Goal: Information Seeking & Learning: Learn about a topic

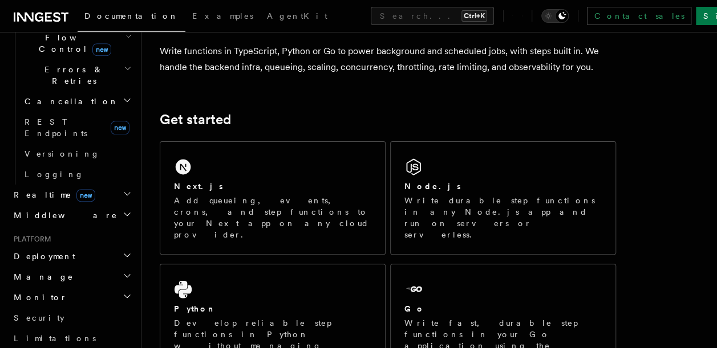
scroll to position [108, 0]
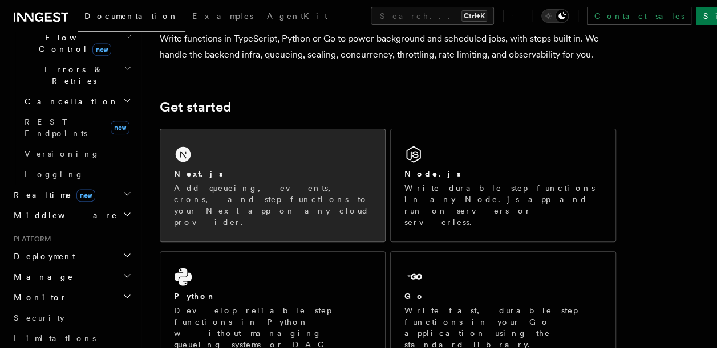
click at [262, 168] on div "Next.js" at bounding box center [272, 174] width 197 height 12
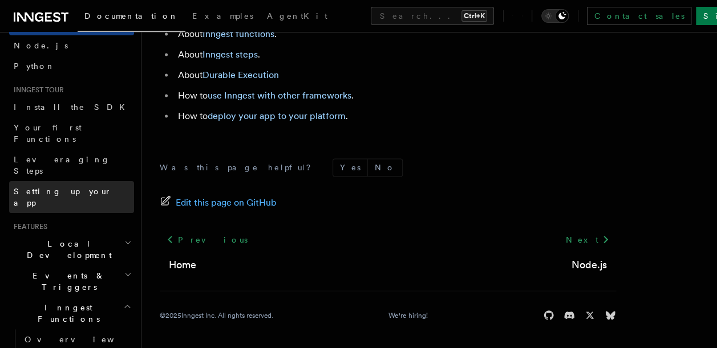
scroll to position [78, 0]
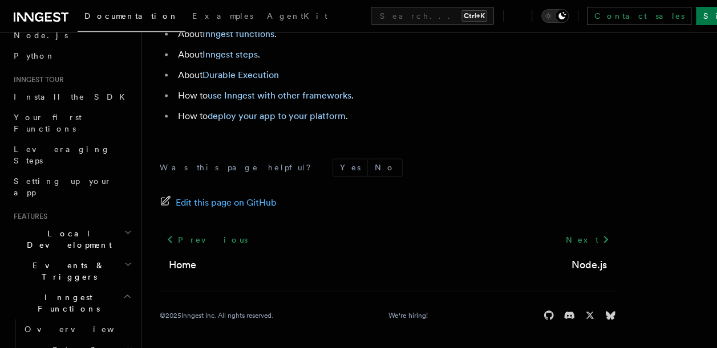
click at [123, 292] on icon "button" at bounding box center [127, 296] width 9 height 9
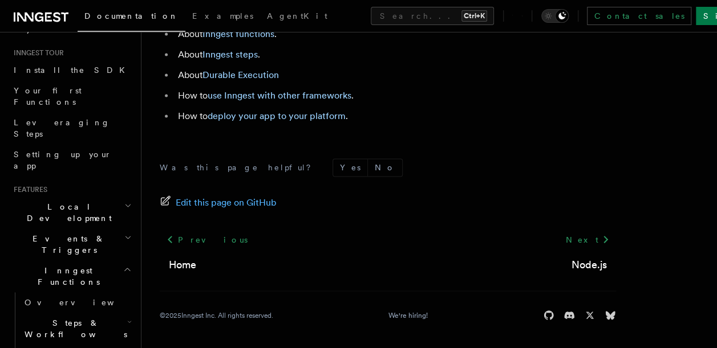
scroll to position [136, 0]
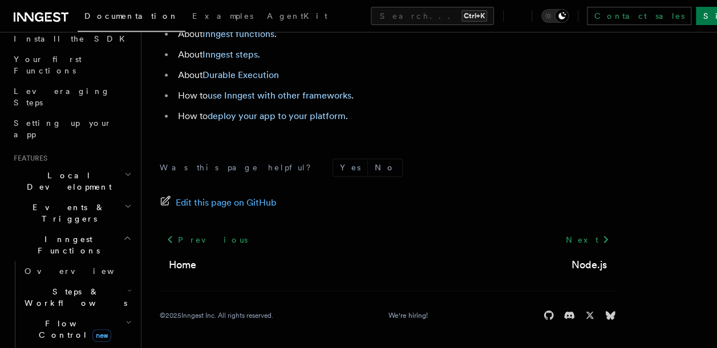
click at [124, 202] on icon "button" at bounding box center [127, 206] width 7 height 9
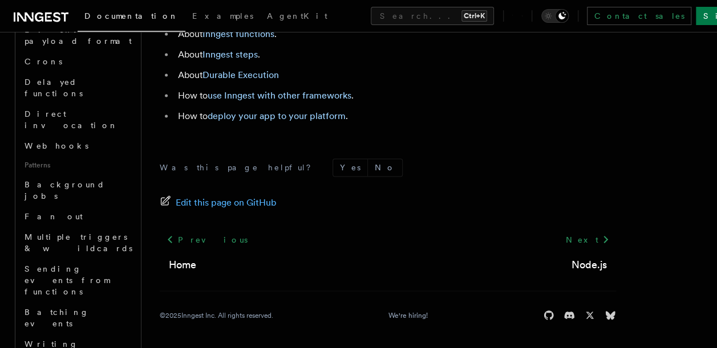
scroll to position [416, 0]
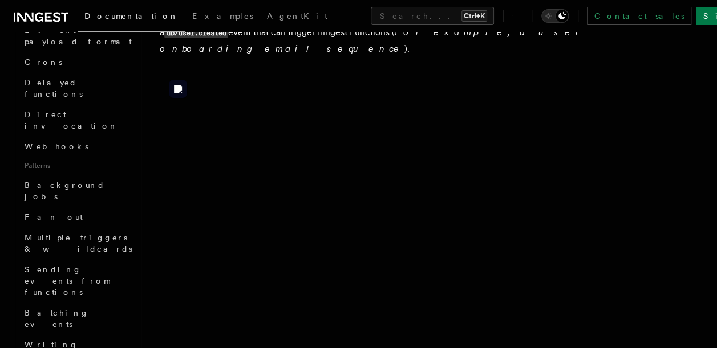
scroll to position [127, 0]
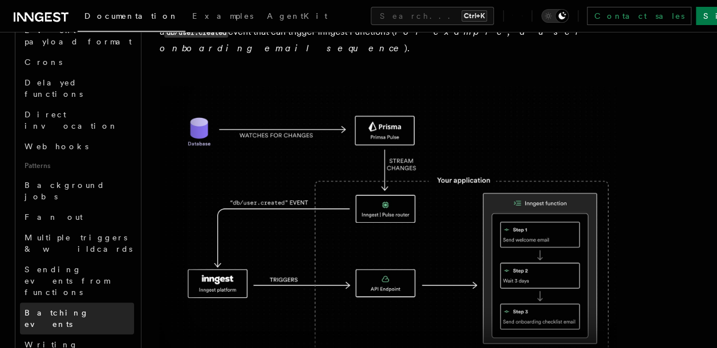
click at [73, 309] on span "Batching events" at bounding box center [57, 319] width 64 height 21
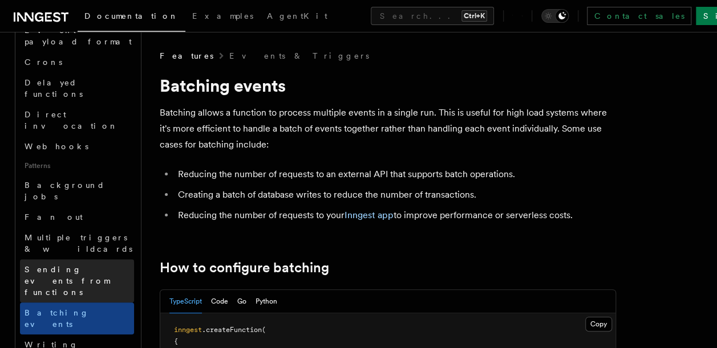
click at [67, 265] on span "Sending events from functions" at bounding box center [67, 281] width 85 height 32
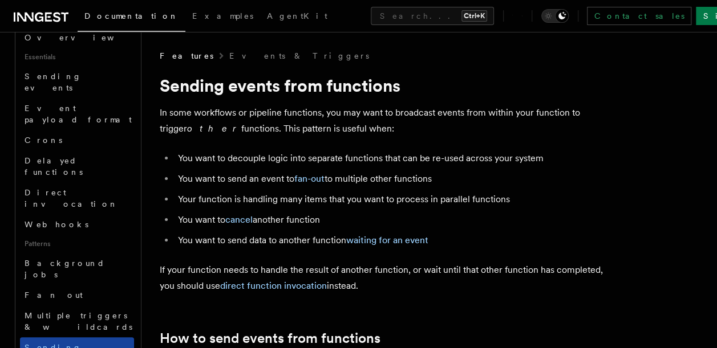
scroll to position [335, 0]
click at [105, 255] on link "Background jobs" at bounding box center [77, 271] width 114 height 32
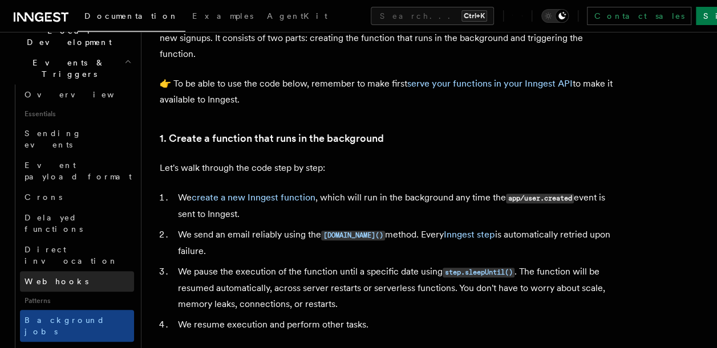
scroll to position [278, 0]
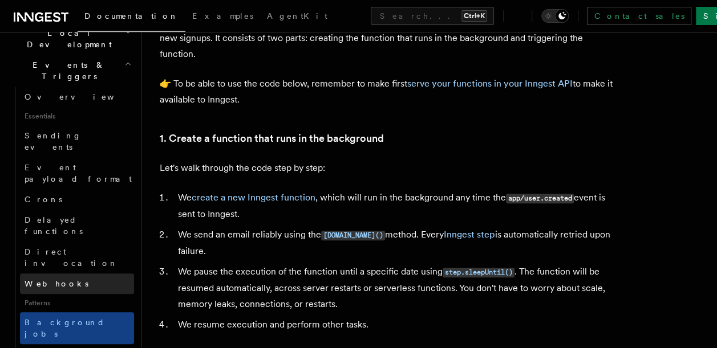
click at [60, 279] on span "Webhooks" at bounding box center [57, 283] width 64 height 9
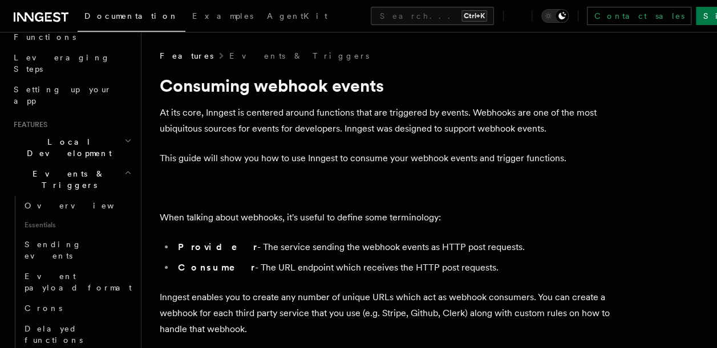
scroll to position [168, 0]
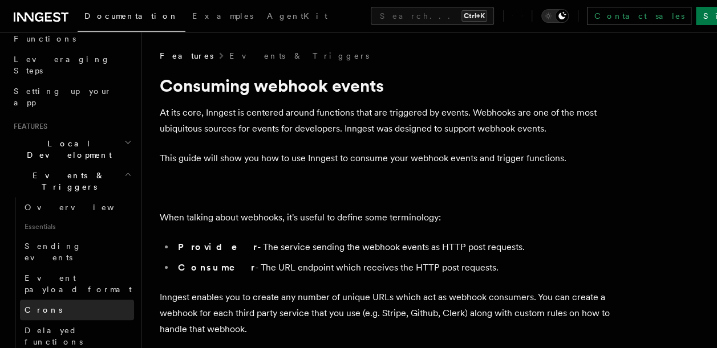
click at [72, 300] on link "Crons" at bounding box center [77, 310] width 114 height 21
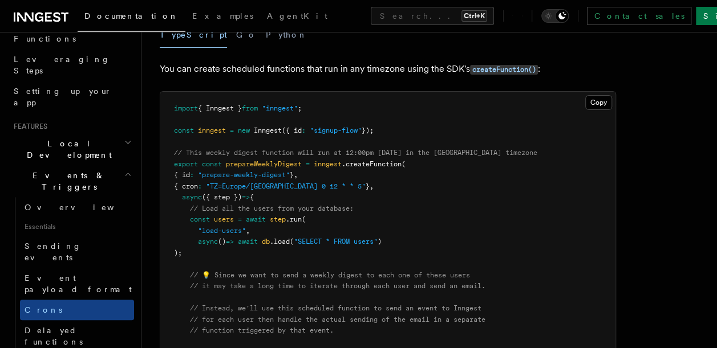
scroll to position [129, 0]
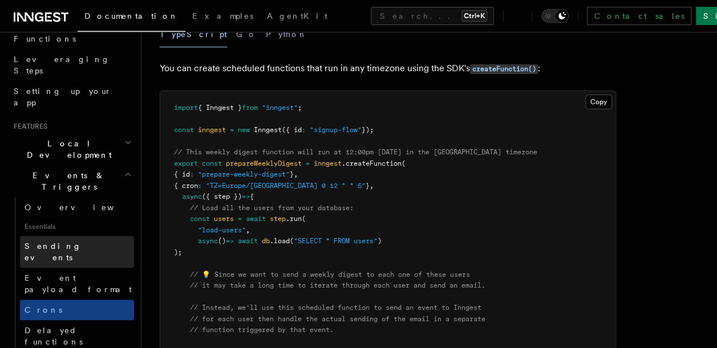
click at [79, 236] on link "Sending events" at bounding box center [77, 252] width 114 height 32
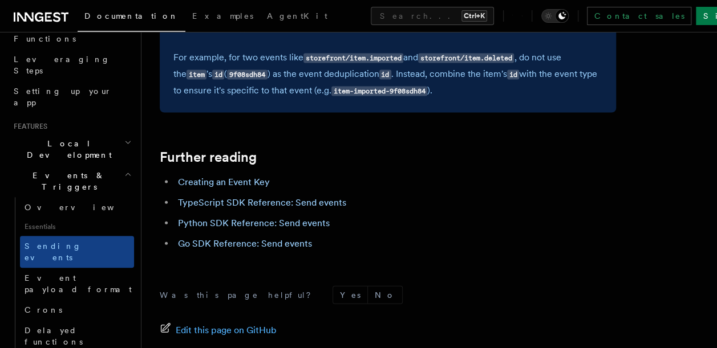
scroll to position [3304, 0]
